Goal: Task Accomplishment & Management: Use online tool/utility

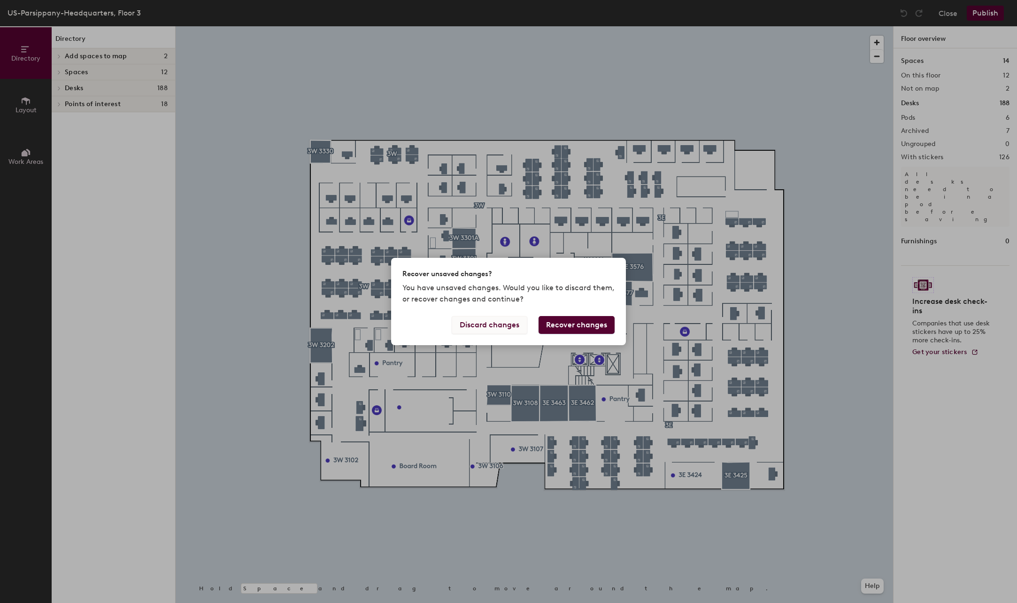
click at [490, 328] on button "Discard changes" at bounding box center [490, 325] width 76 height 18
click at [502, 327] on button "Discard changes" at bounding box center [490, 325] width 76 height 18
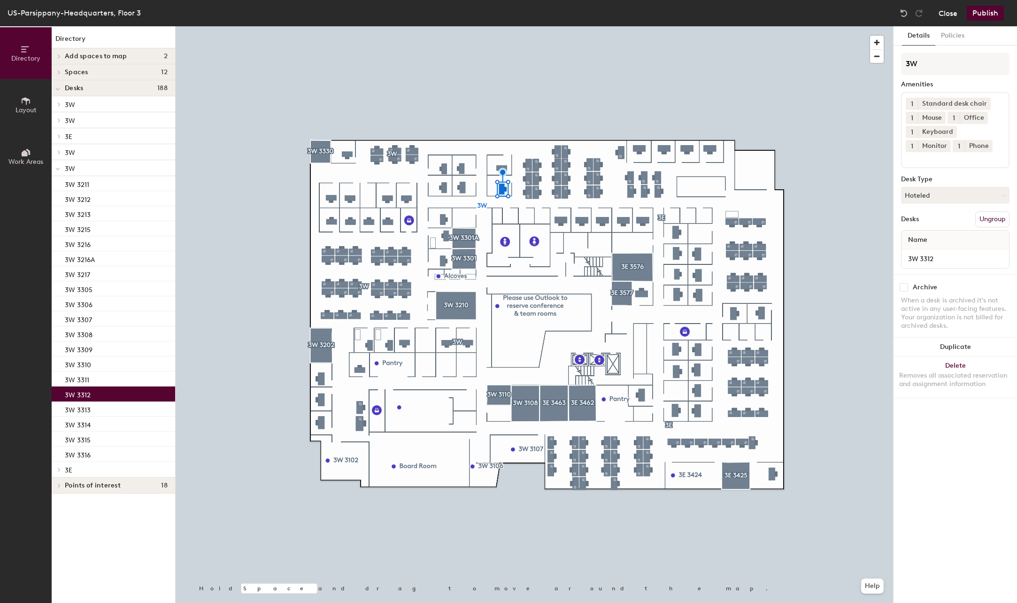
click at [946, 15] on button "Close" at bounding box center [948, 13] width 19 height 15
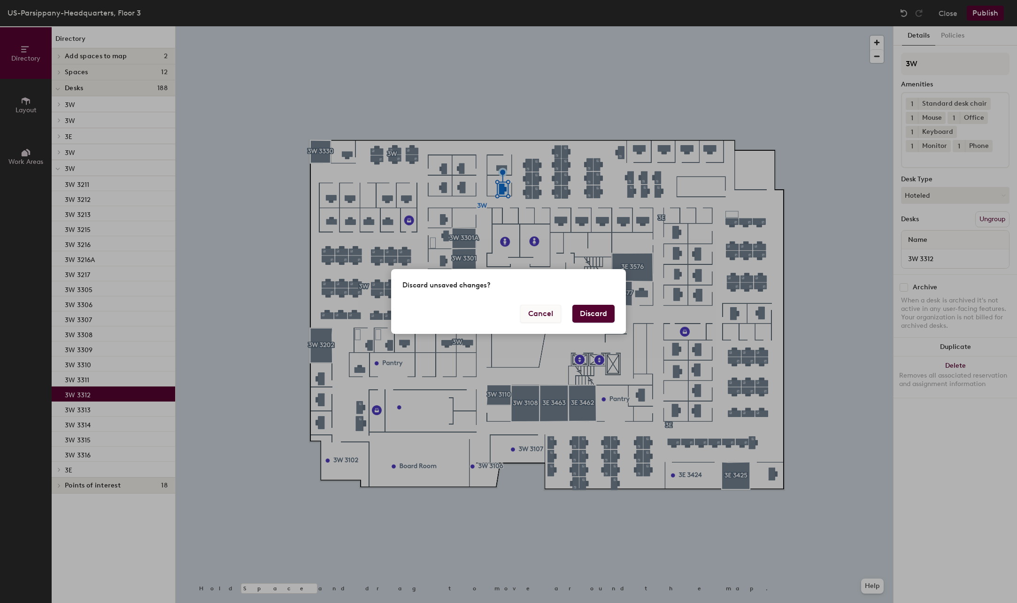
click at [547, 313] on button "Cancel" at bounding box center [540, 314] width 41 height 18
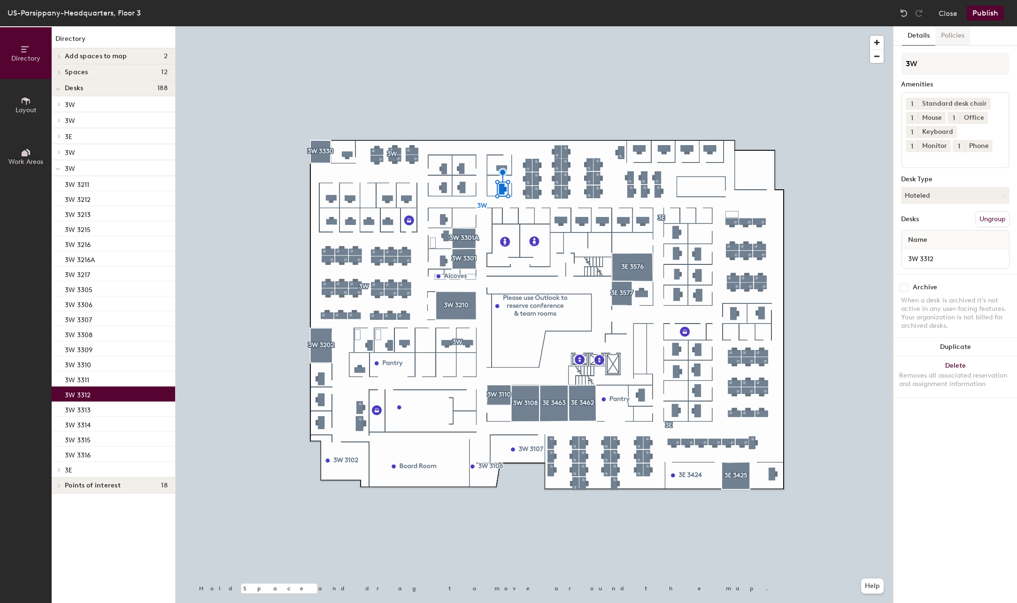
click at [957, 33] on button "Policies" at bounding box center [953, 35] width 35 height 19
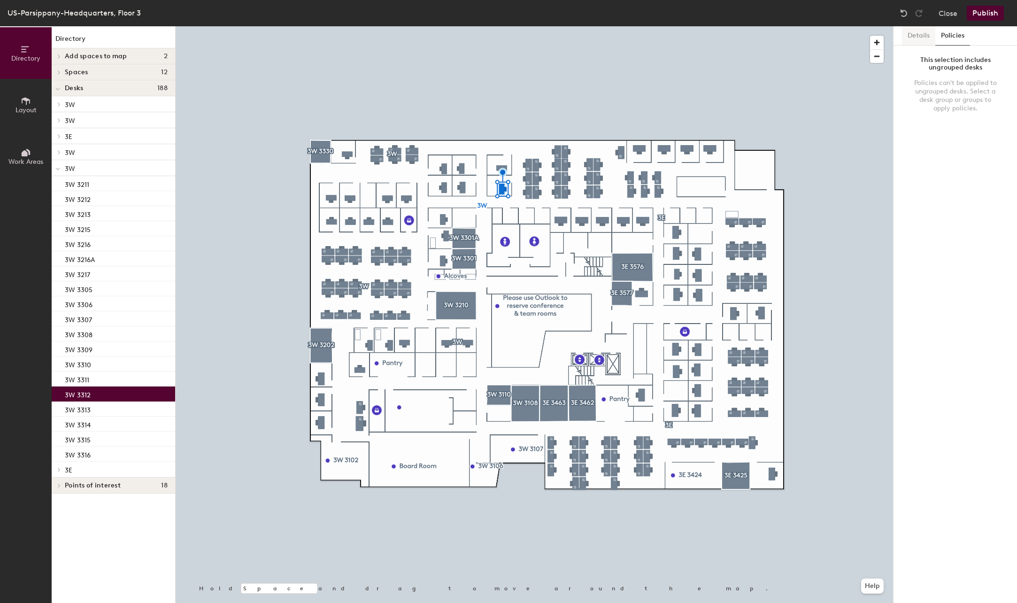
click at [909, 34] on button "Details" at bounding box center [918, 35] width 33 height 19
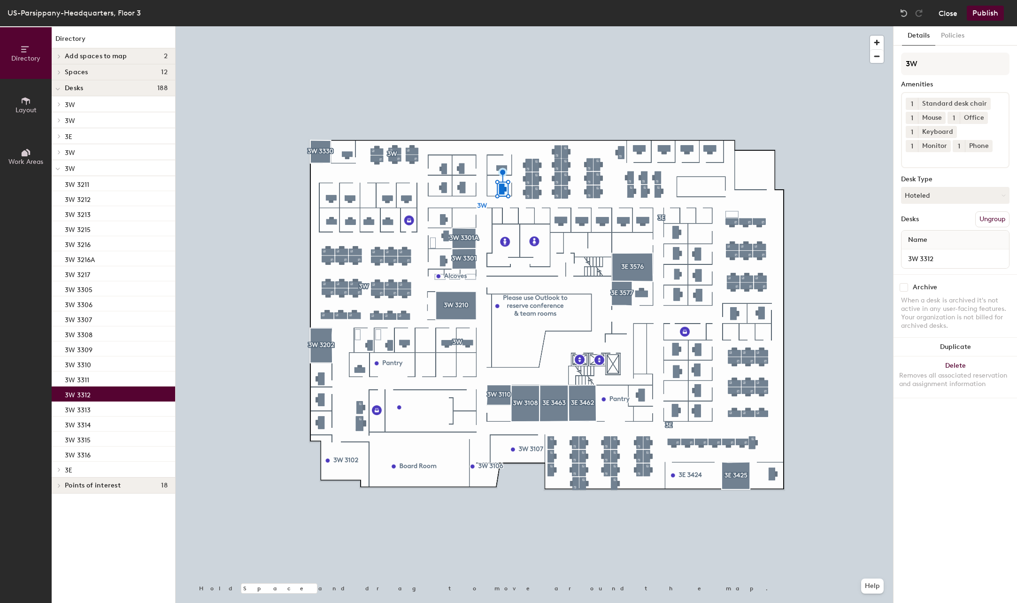
click at [942, 12] on button "Close" at bounding box center [948, 13] width 19 height 15
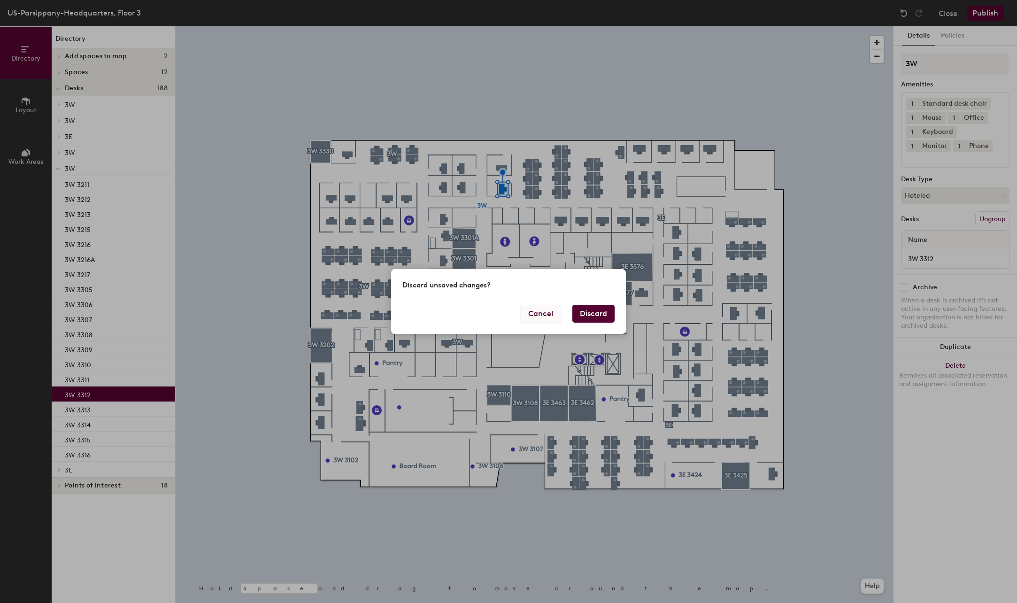
click at [539, 314] on button "Cancel" at bounding box center [540, 314] width 41 height 18
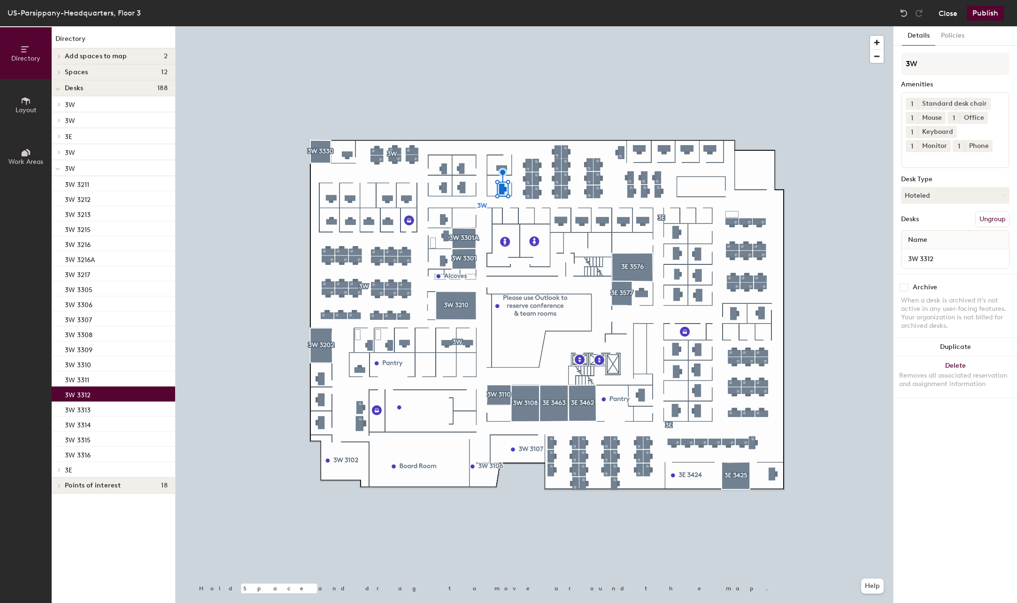
click at [945, 11] on button "Close" at bounding box center [948, 13] width 19 height 15
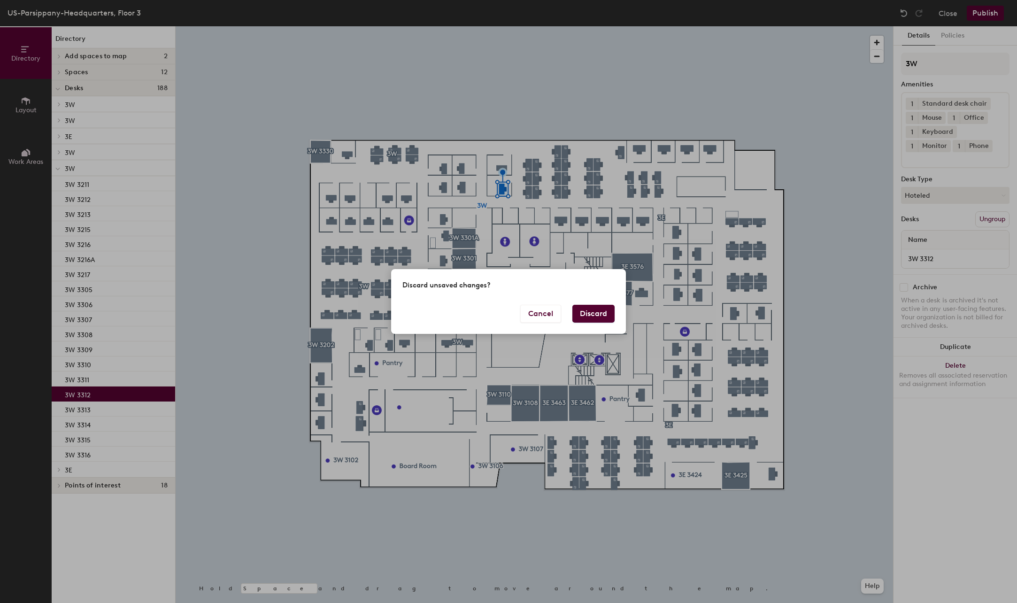
click at [596, 311] on button "Discard" at bounding box center [594, 314] width 42 height 18
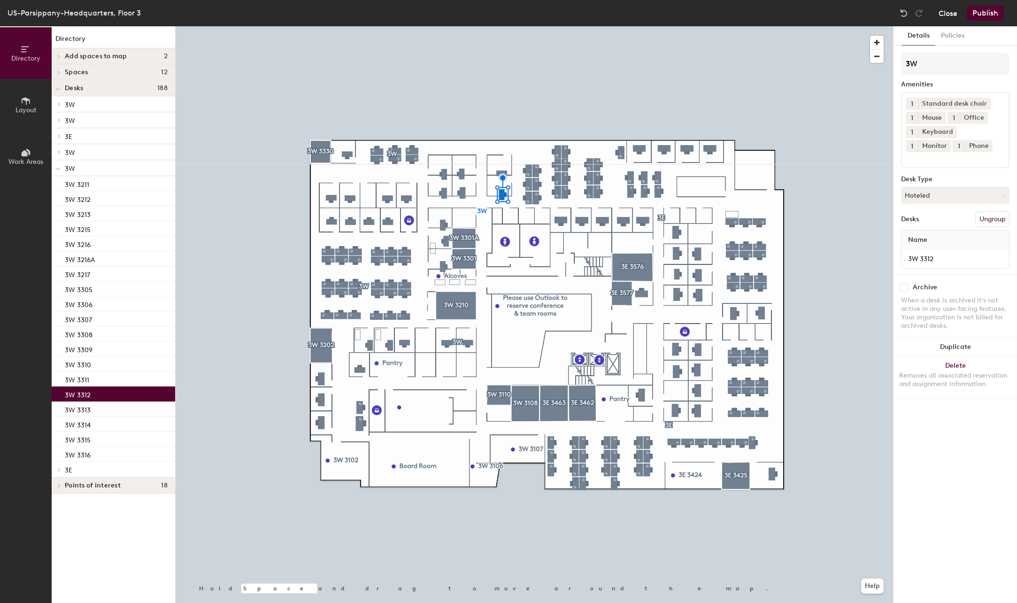
click at [948, 10] on button "Close" at bounding box center [948, 13] width 19 height 15
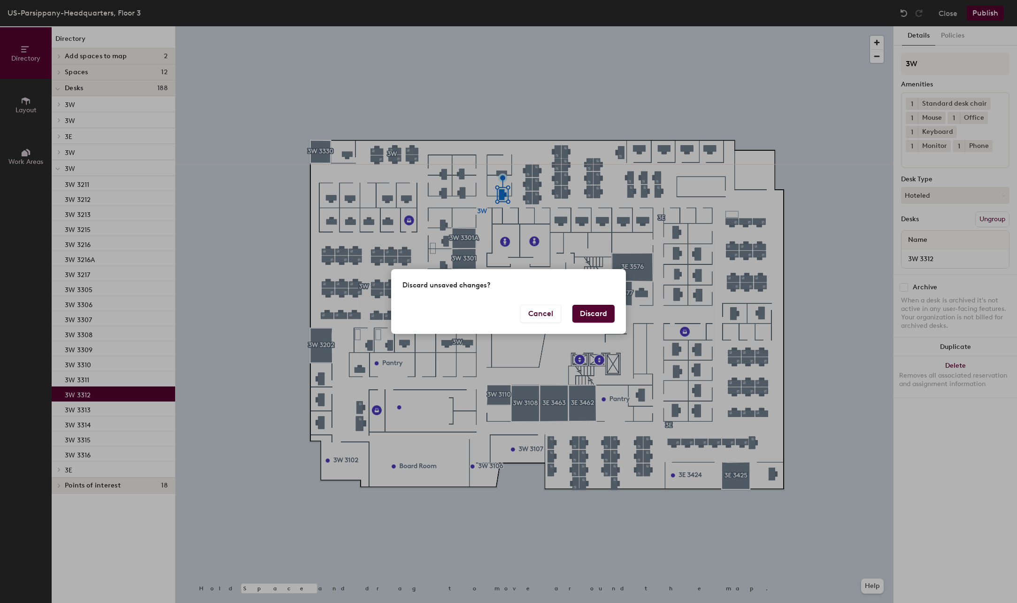
drag, startPoint x: 594, startPoint y: 310, endPoint x: 590, endPoint y: 315, distance: 6.3
click at [593, 310] on button "Discard" at bounding box center [594, 314] width 42 height 18
